Goal: Information Seeking & Learning: Learn about a topic

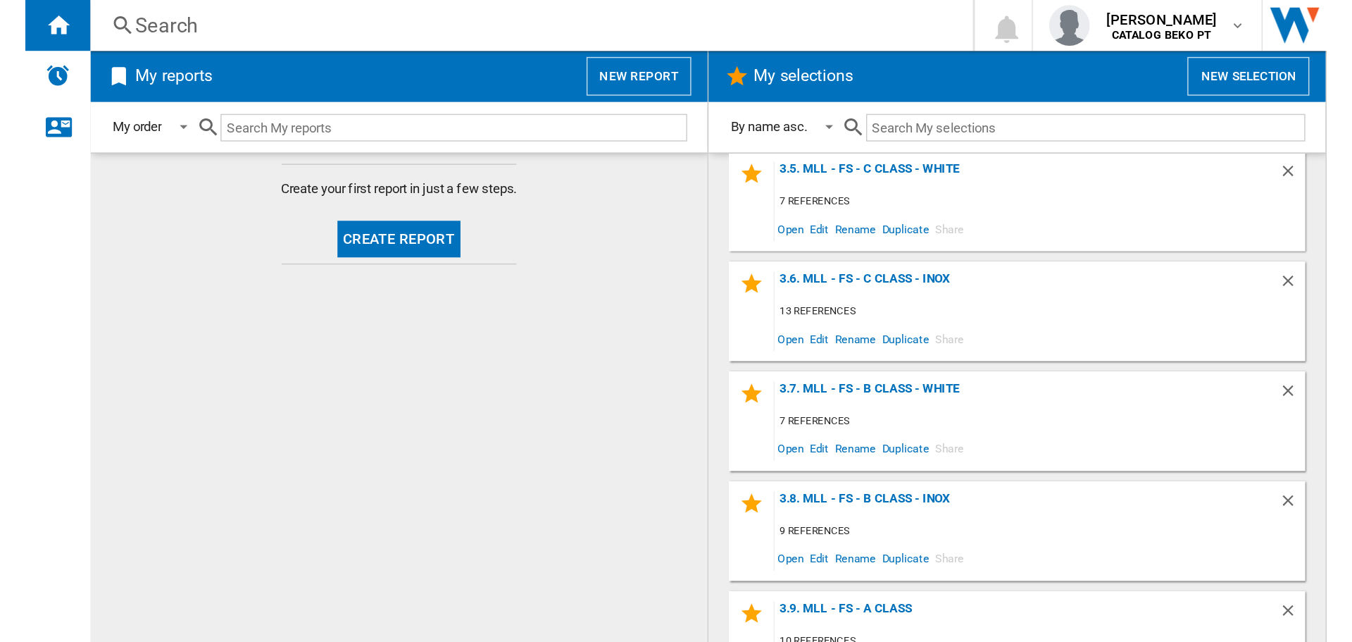
scroll to position [845, 0]
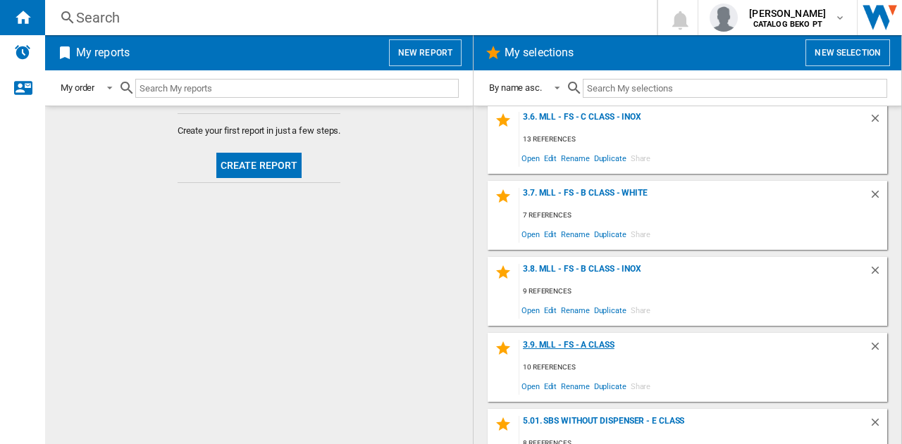
click at [603, 343] on div "3.9. MLL - FS - A Class" at bounding box center [693, 349] width 349 height 19
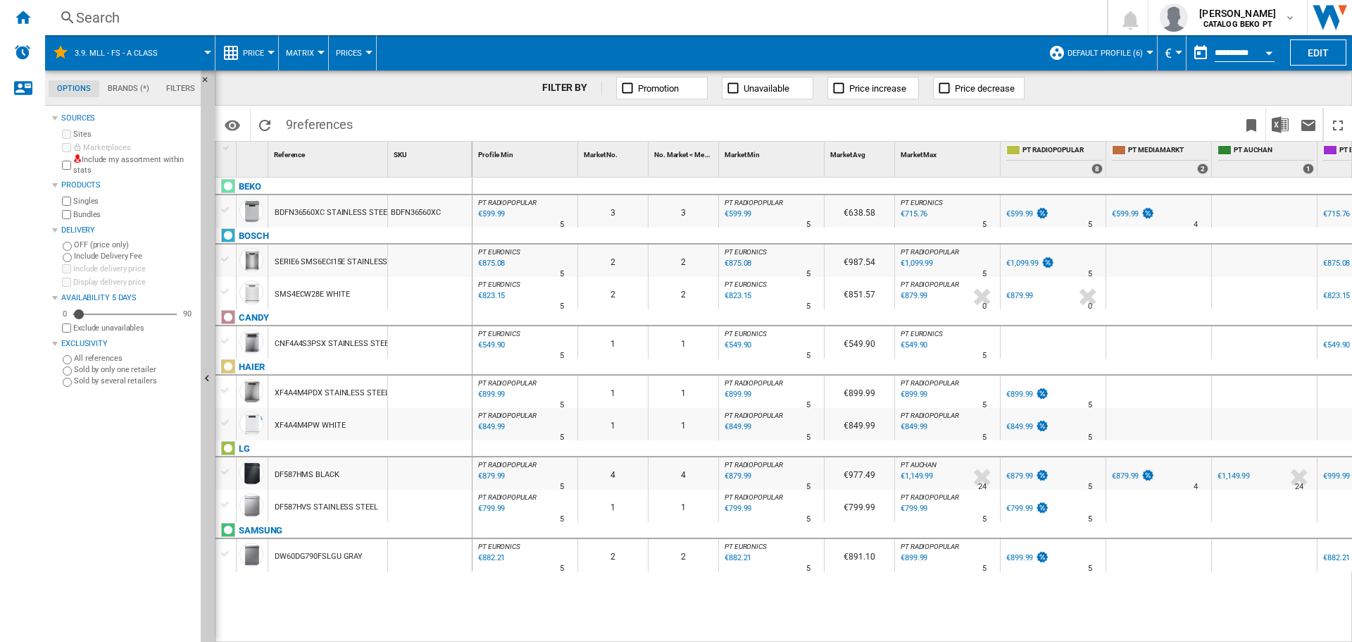
click at [225, 211] on div at bounding box center [225, 210] width 15 height 13
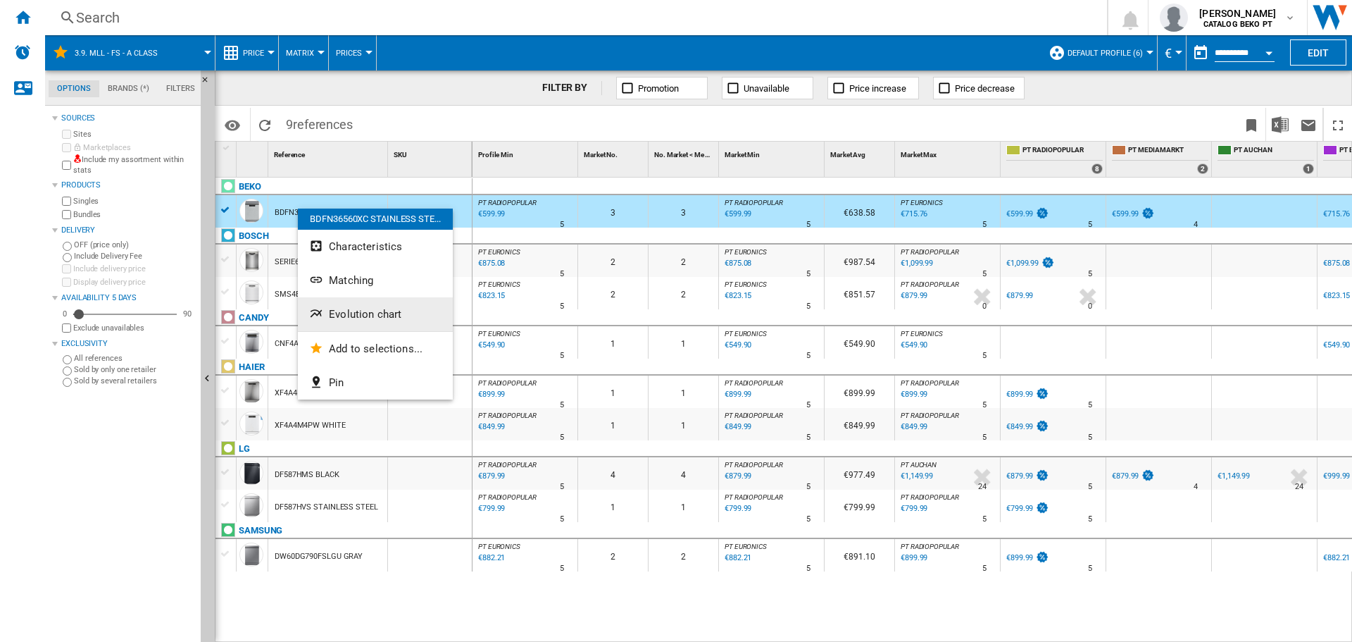
click at [372, 307] on button "Evolution chart" at bounding box center [375, 314] width 155 height 34
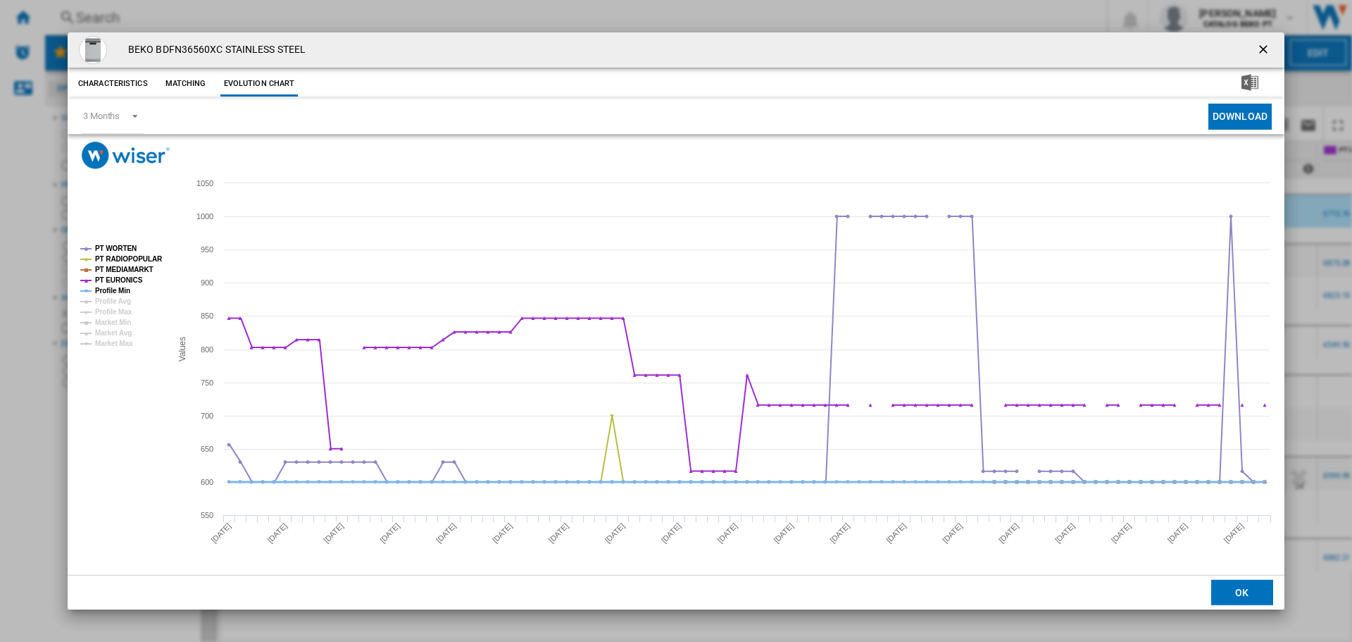
click at [111, 289] on tspan "Profile Min" at bounding box center [112, 291] width 35 height 8
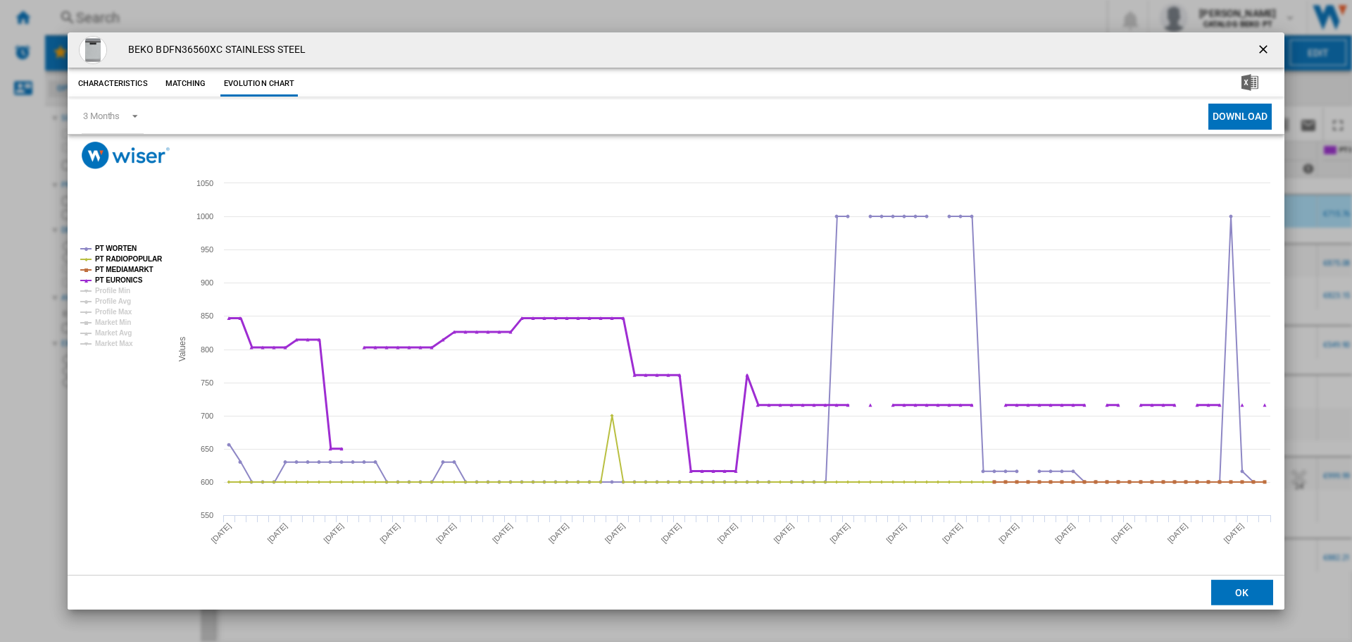
click at [114, 280] on tspan "PT EURONICS" at bounding box center [119, 280] width 48 height 8
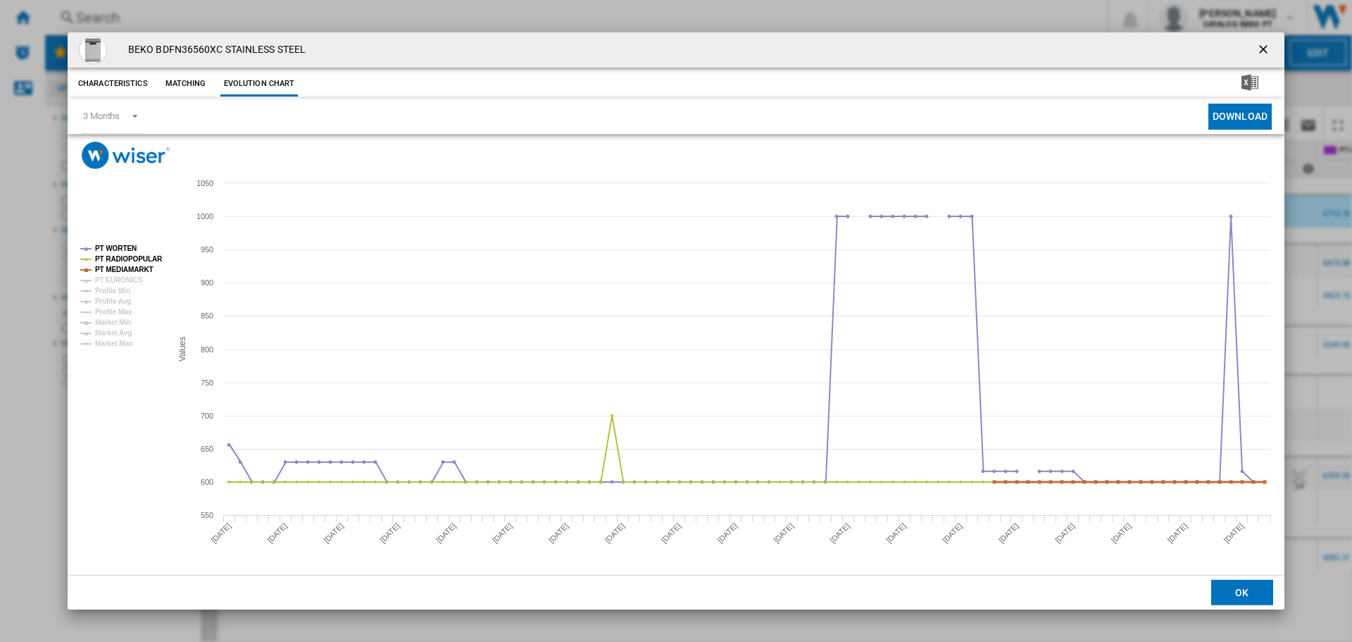
click at [117, 268] on tspan "PT MEDIAMARKT" at bounding box center [124, 270] width 58 height 8
click at [120, 257] on tspan "PT RADIOPOPULAR" at bounding box center [129, 259] width 68 height 8
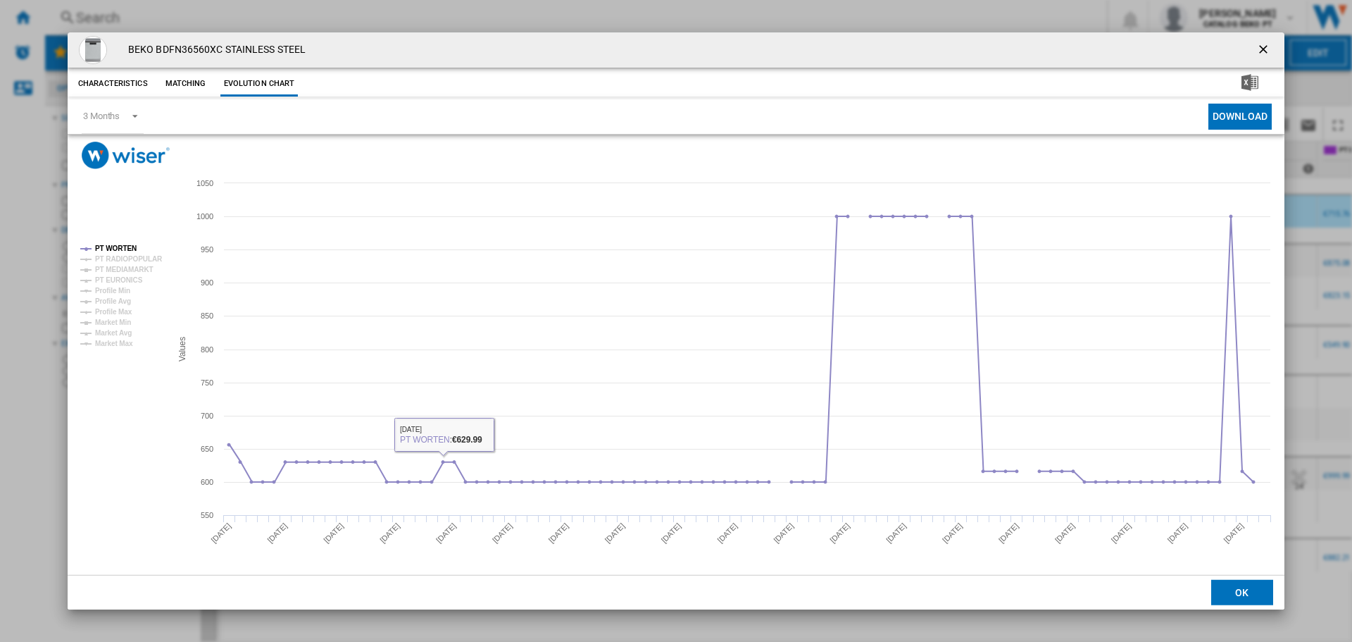
click at [1230, 578] on md-dialog-actions "OK" at bounding box center [676, 591] width 1217 height 35
click at [1230, 585] on button "OK" at bounding box center [1242, 592] width 62 height 25
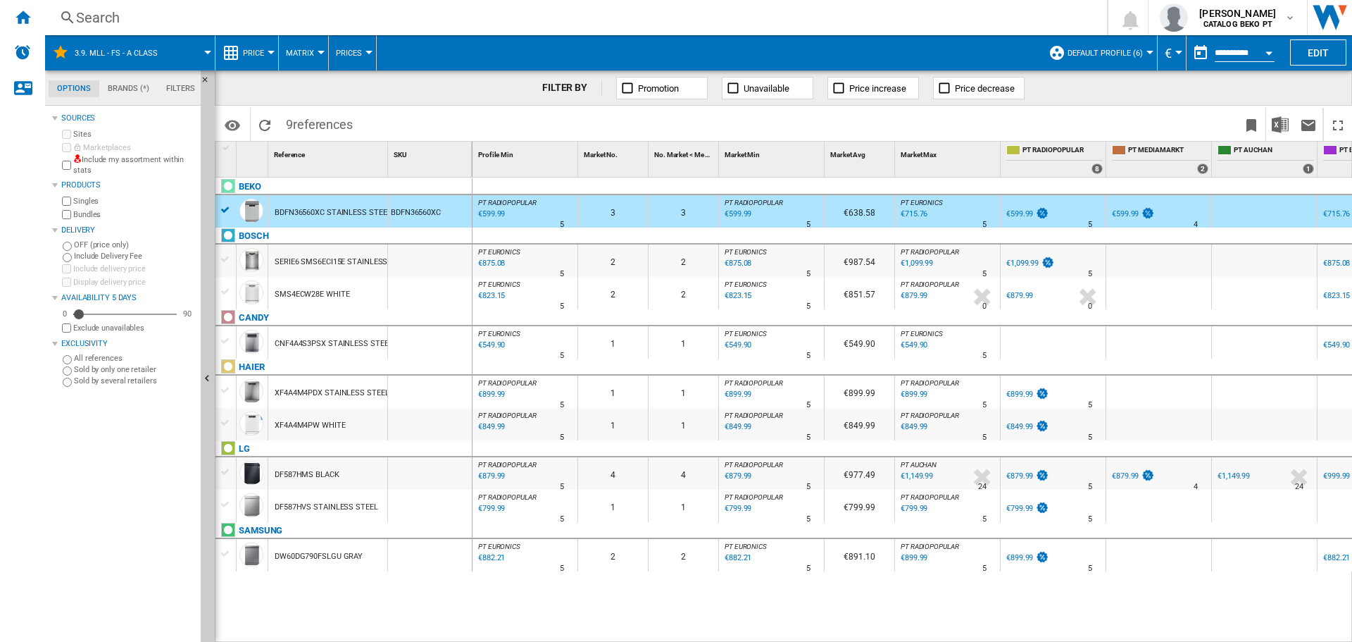
click at [224, 341] on div at bounding box center [225, 341] width 15 height 13
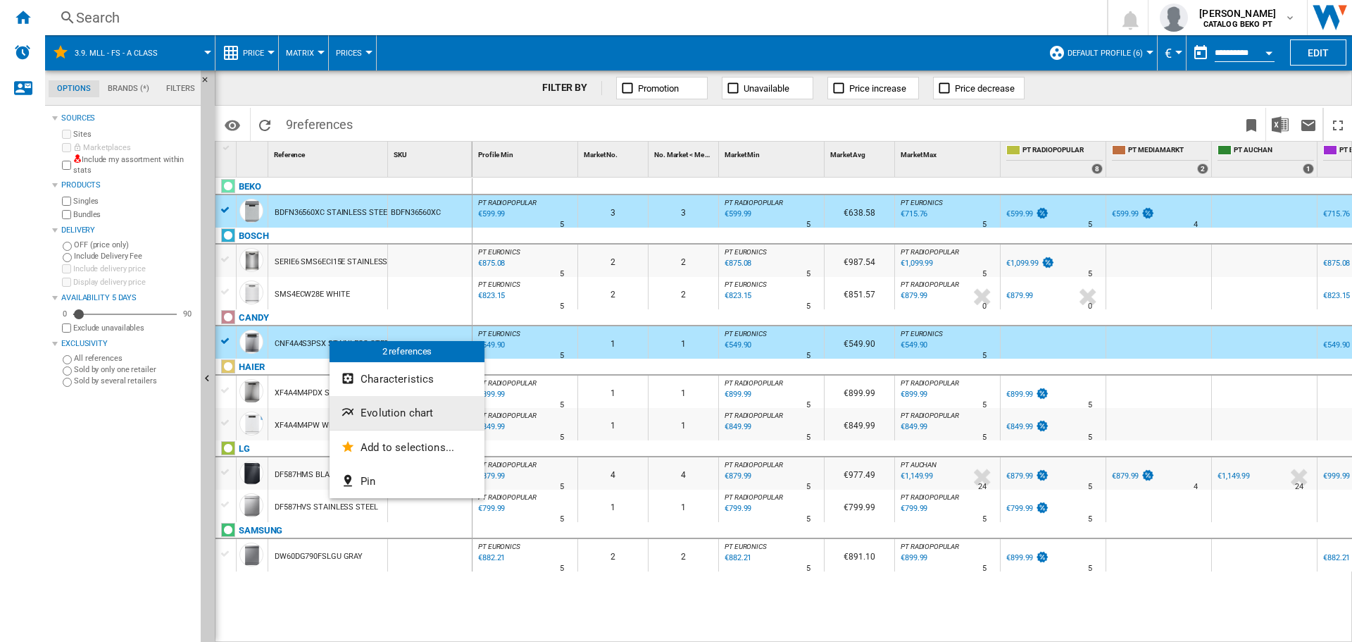
click at [401, 416] on span "Evolution chart" at bounding box center [397, 412] width 73 height 13
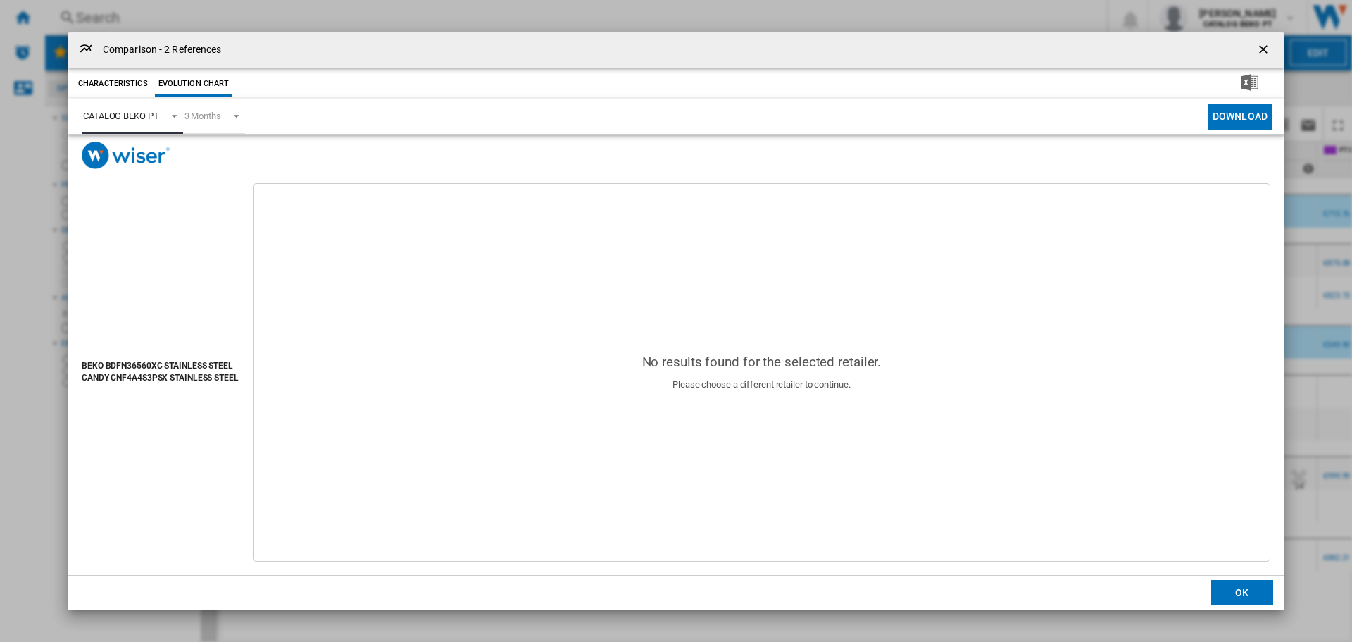
click at [139, 115] on div "CATALOG BEKO PT" at bounding box center [121, 116] width 76 height 11
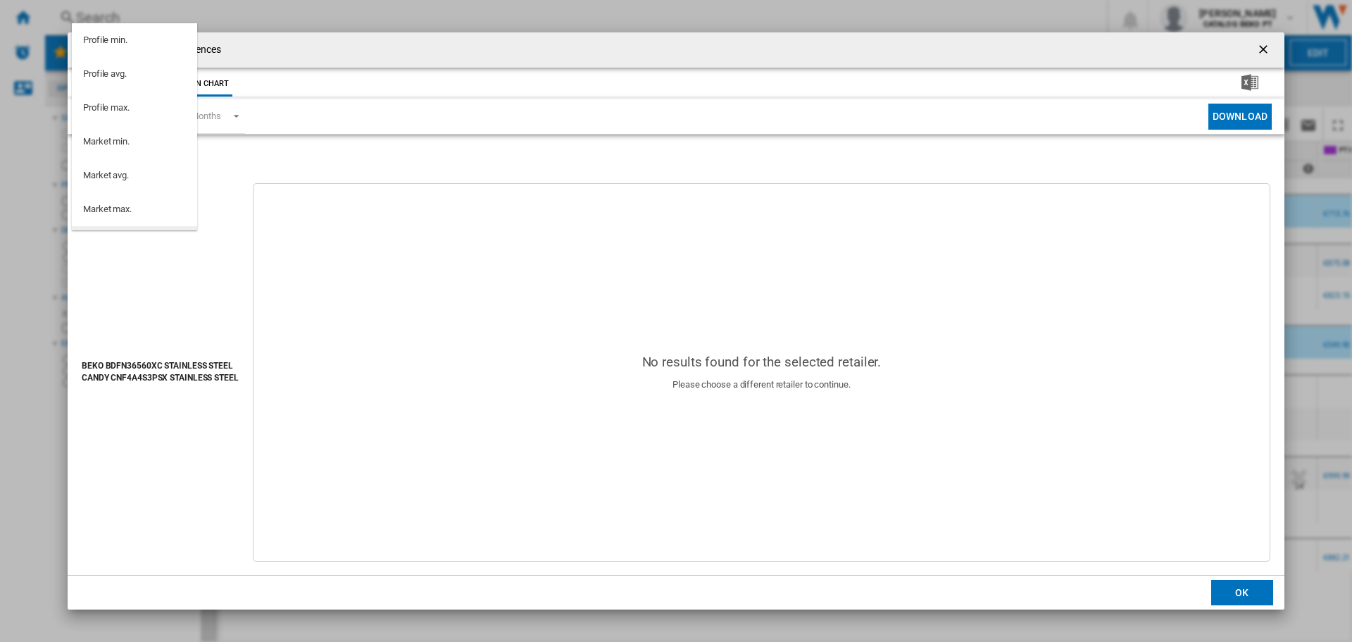
scroll to position [126, 0]
click at [139, 151] on md-option "PT WORTEN" at bounding box center [134, 151] width 125 height 34
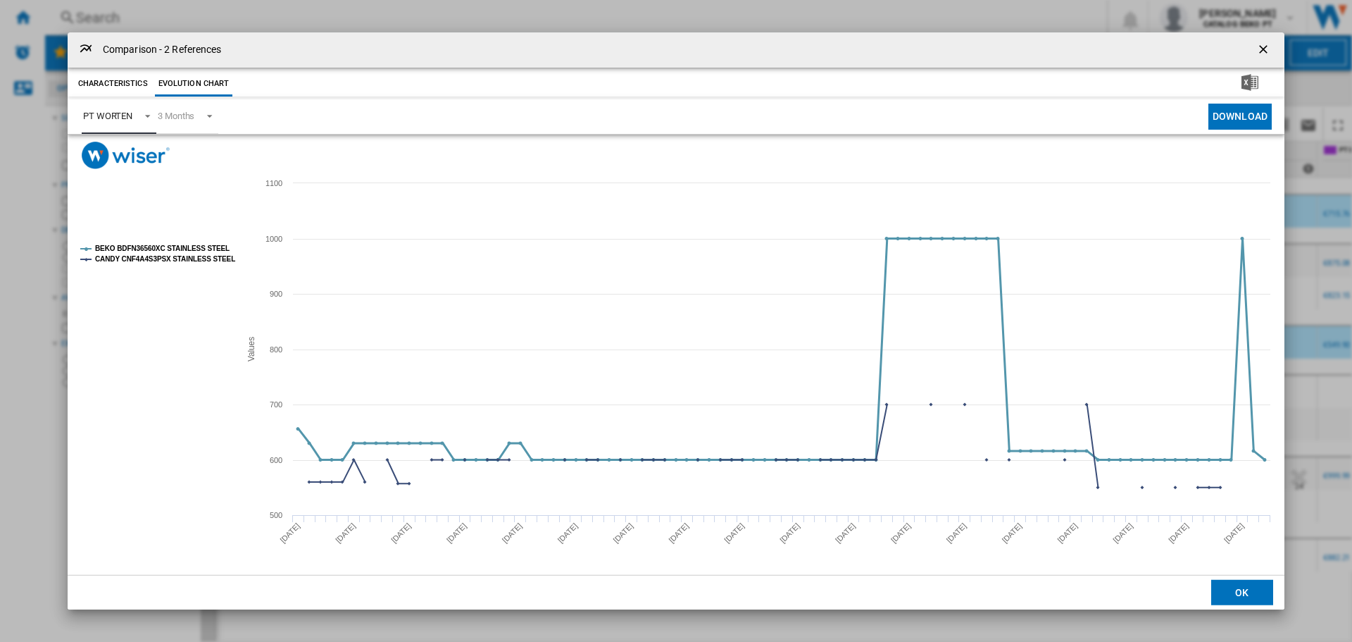
click at [167, 249] on tspan "BEKO BDFN36560XC STAINLESS STEEL" at bounding box center [162, 248] width 135 height 8
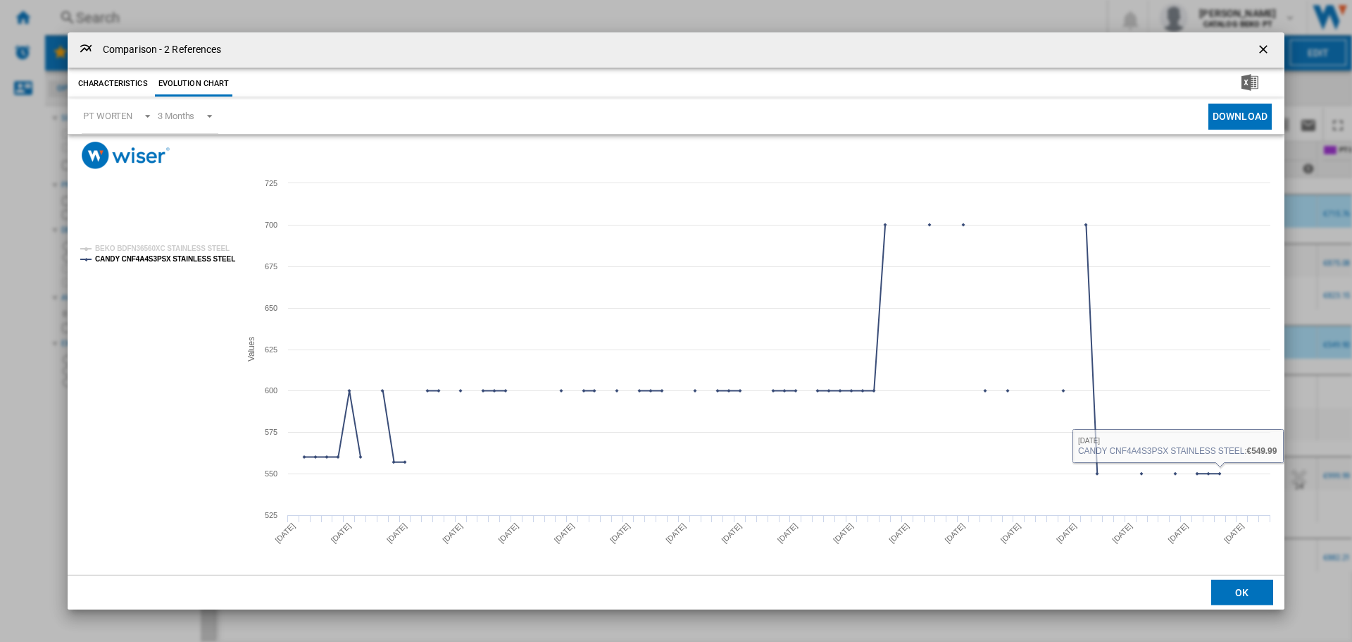
click at [1254, 592] on button "OK" at bounding box center [1242, 592] width 62 height 25
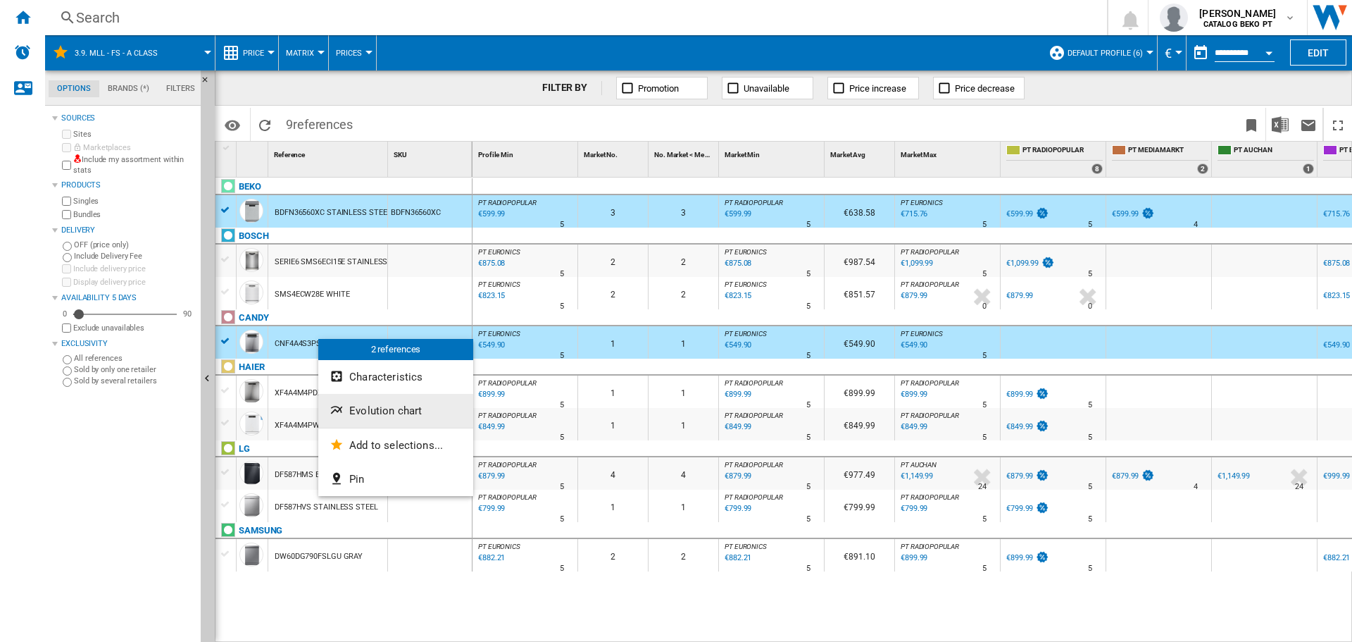
click at [406, 399] on button "Evolution chart" at bounding box center [395, 411] width 155 height 34
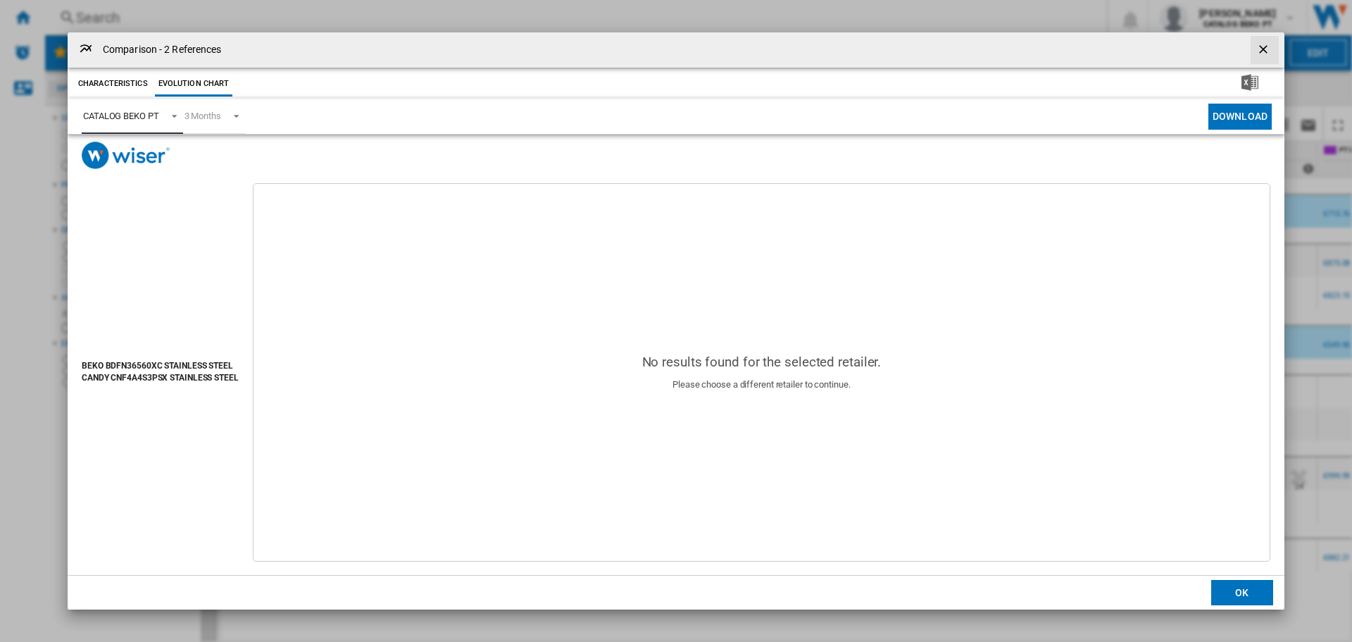
click at [130, 116] on div "CATALOG BEKO PT" at bounding box center [121, 116] width 76 height 11
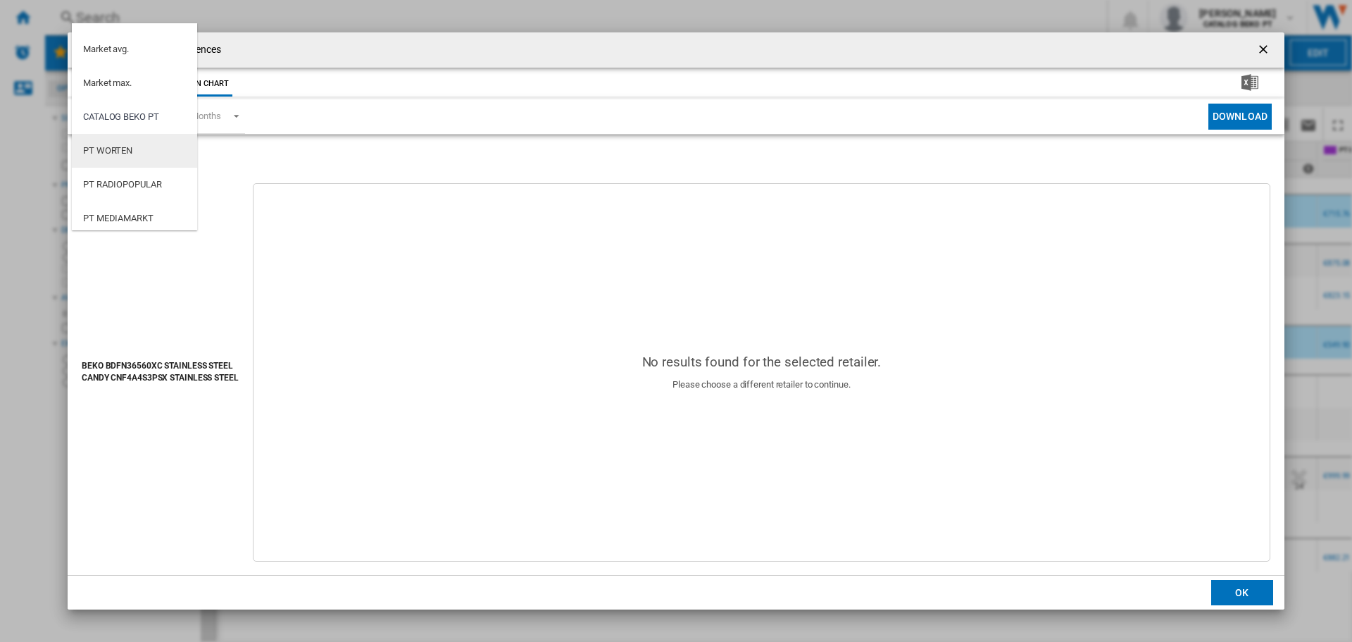
click at [139, 149] on md-option "PT WORTEN" at bounding box center [134, 151] width 125 height 34
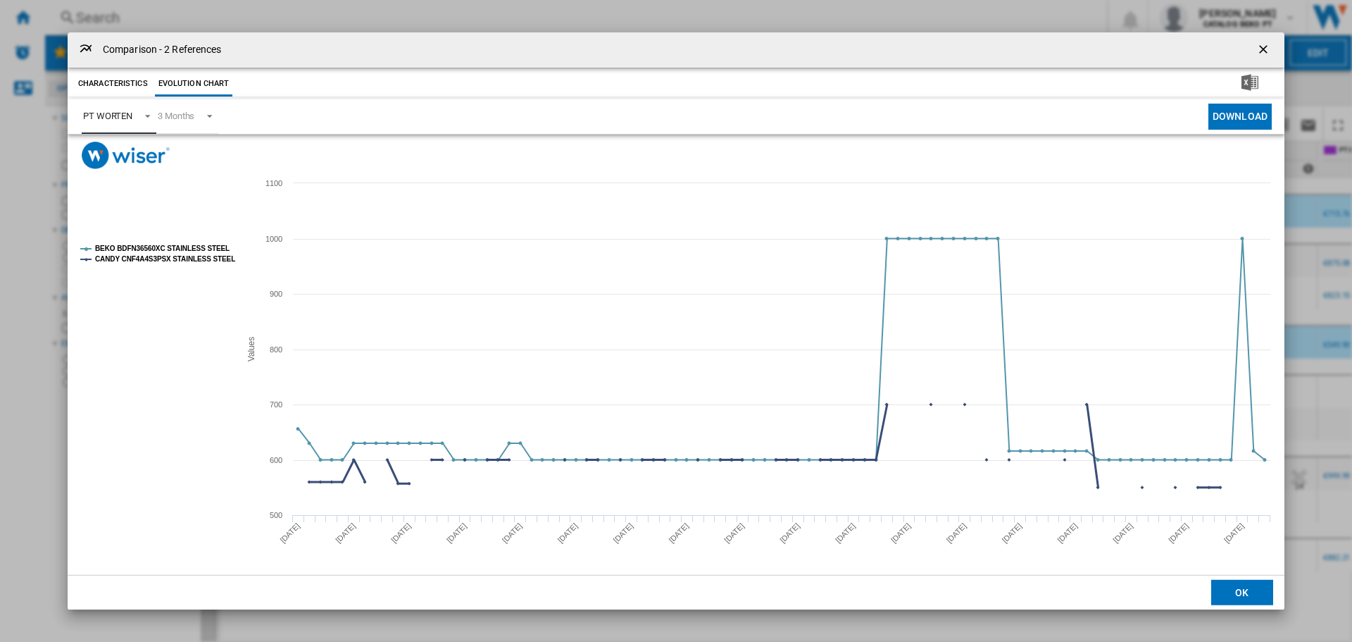
click at [183, 256] on tspan "CANDY CNF4A4S3PSX STAINLESS STEEL" at bounding box center [165, 259] width 140 height 8
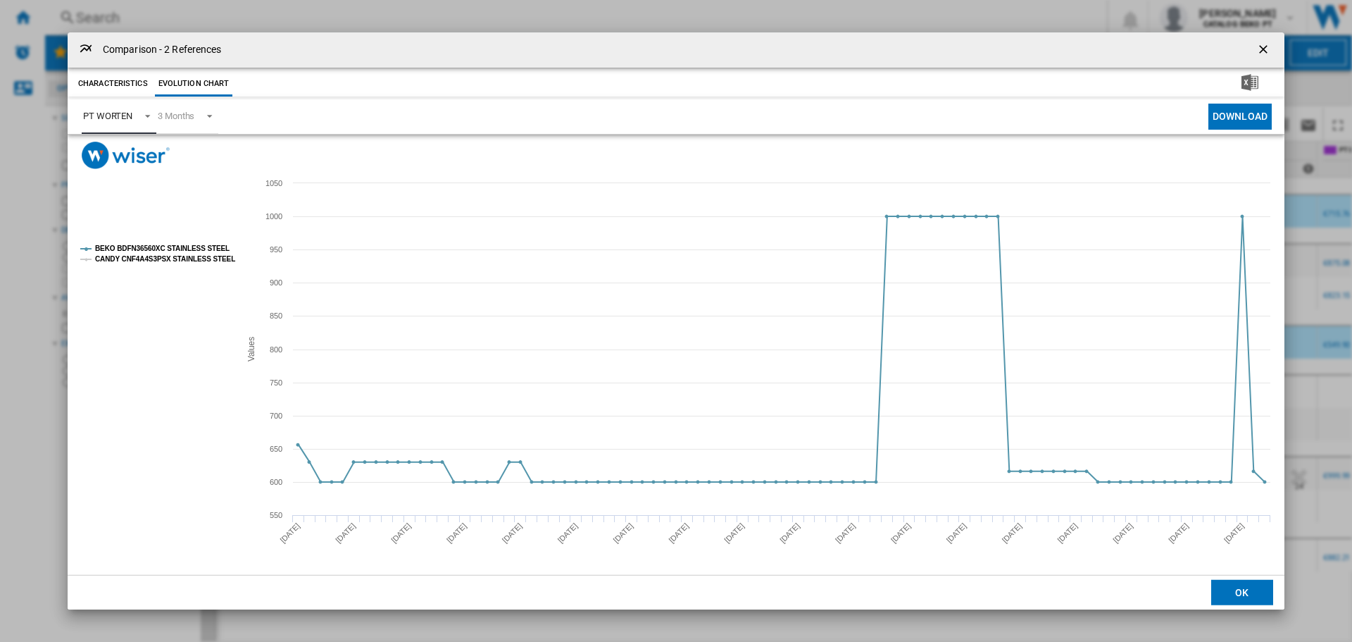
click at [147, 260] on tspan "CANDY CNF4A4S3PSX STAINLESS STEEL" at bounding box center [165, 259] width 140 height 8
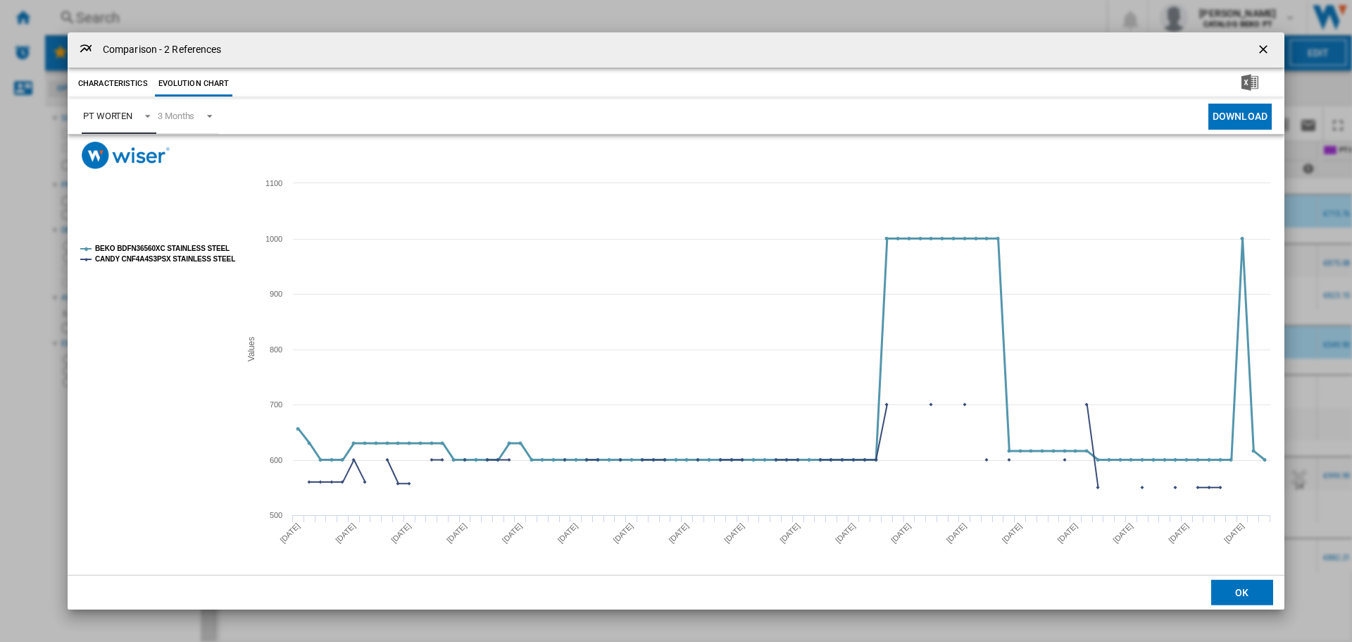
click at [147, 247] on tspan "BEKO BDFN36560XC STAINLESS STEEL" at bounding box center [162, 248] width 135 height 8
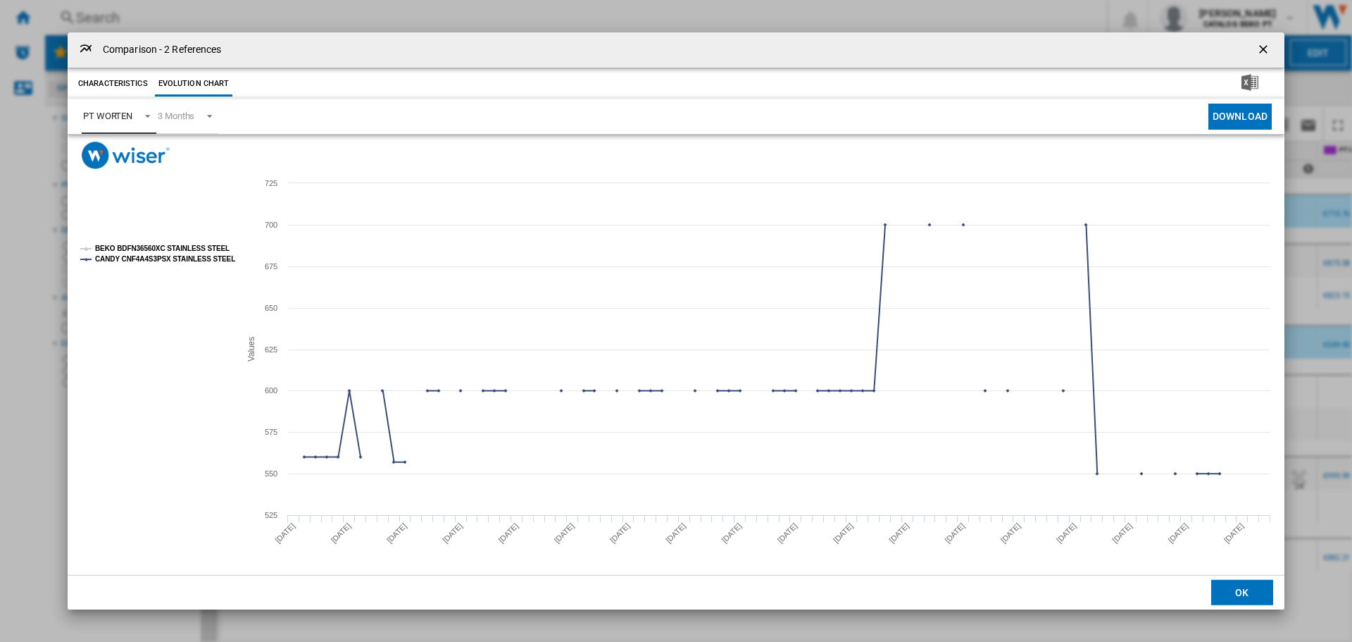
click at [145, 249] on tspan "BEKO BDFN36560XC STAINLESS STEEL" at bounding box center [162, 248] width 135 height 8
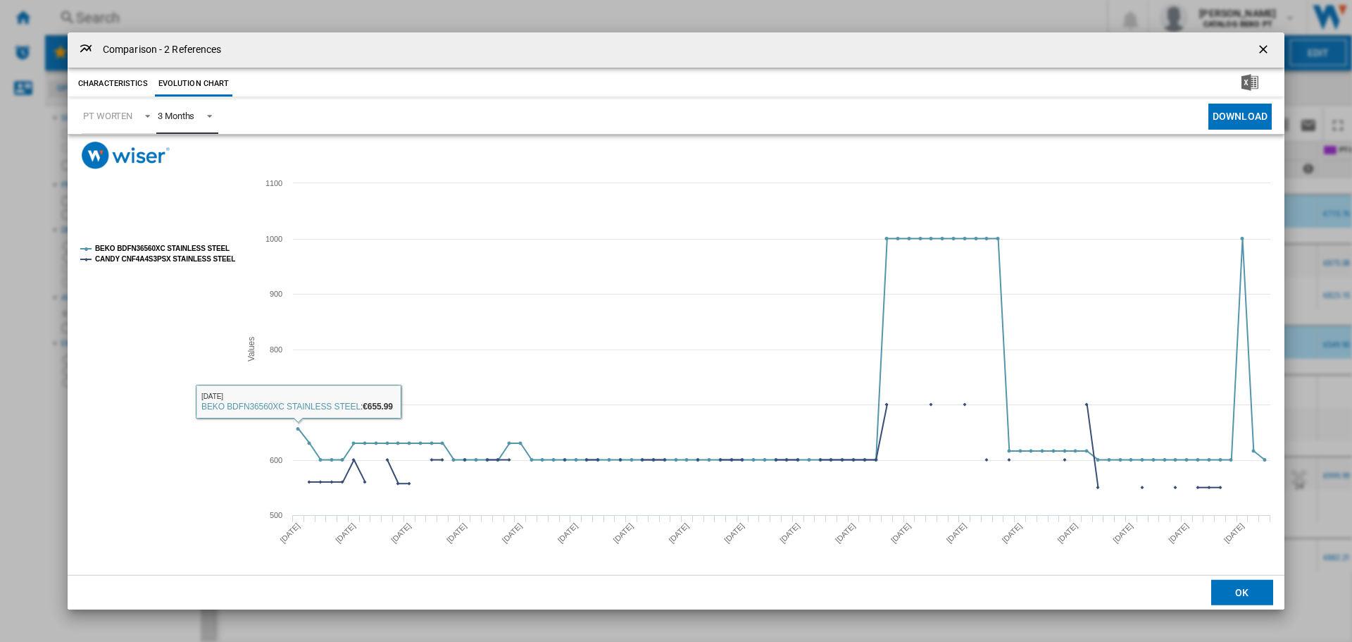
click at [192, 110] on span "3 Months" at bounding box center [176, 116] width 37 height 13
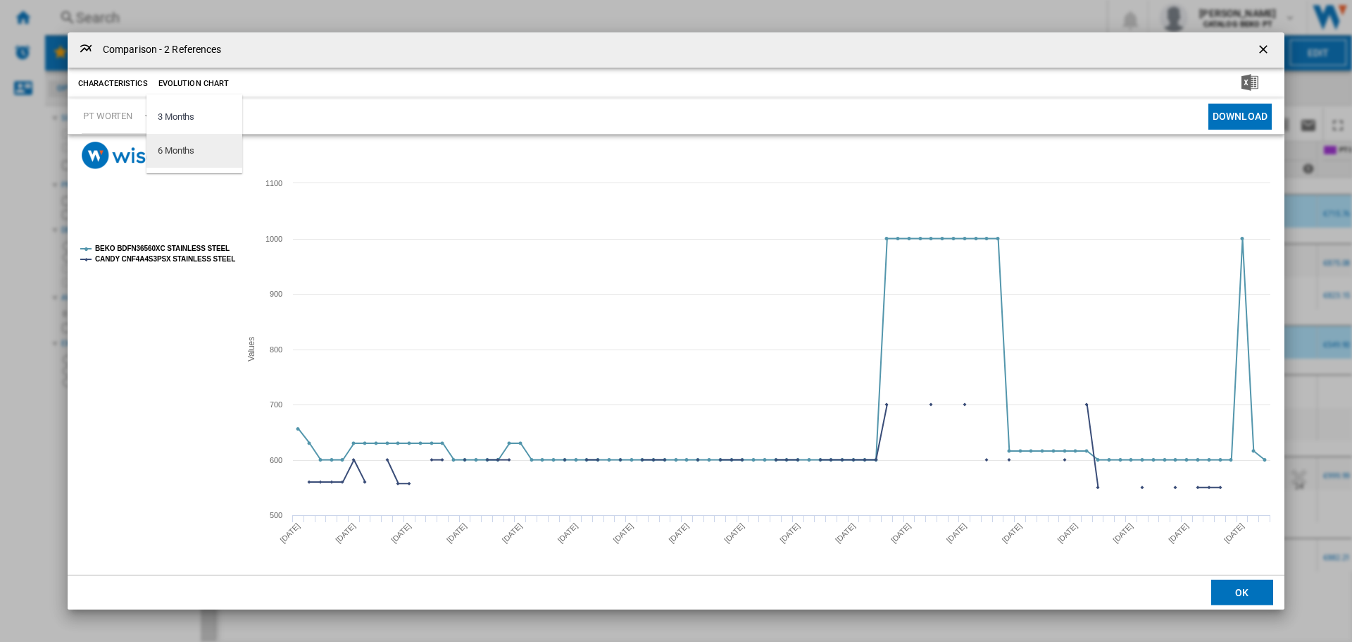
click at [178, 145] on div "6 Months" at bounding box center [176, 150] width 37 height 13
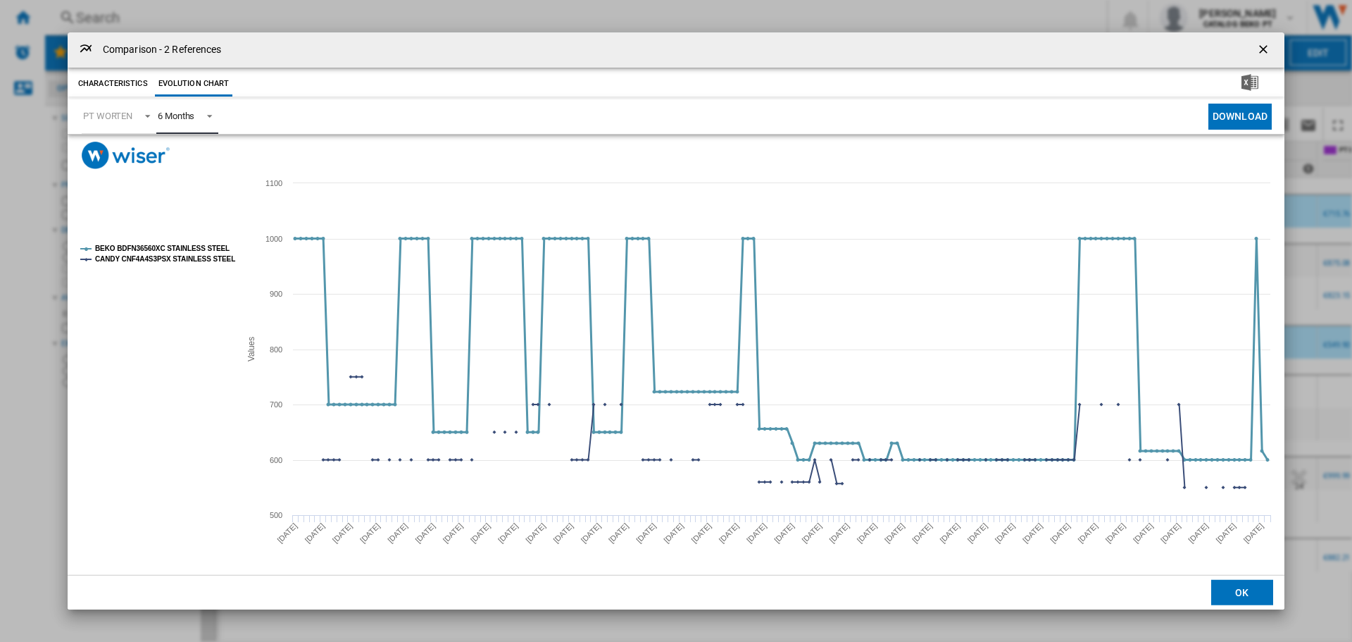
click at [151, 247] on tspan "BEKO BDFN36560XC STAINLESS STEEL" at bounding box center [162, 248] width 135 height 8
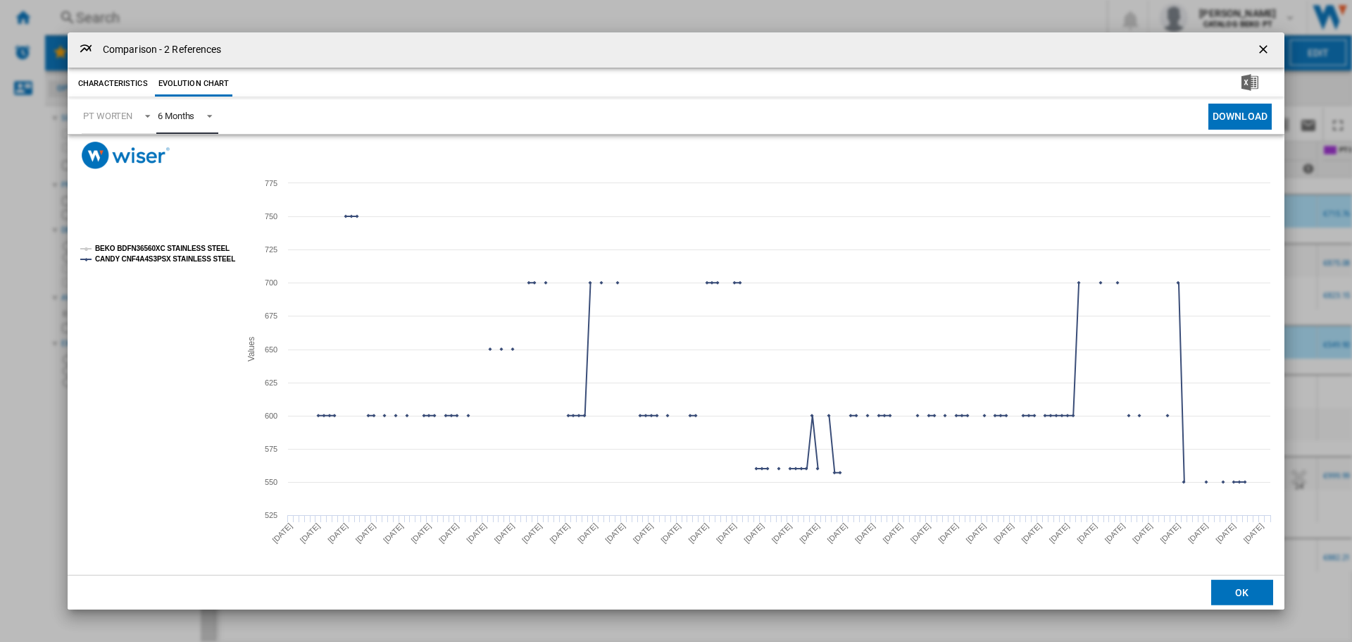
click at [177, 244] on tspan "BEKO BDFN36560XC STAINLESS STEEL" at bounding box center [162, 248] width 135 height 8
